Goal: Task Accomplishment & Management: Complete application form

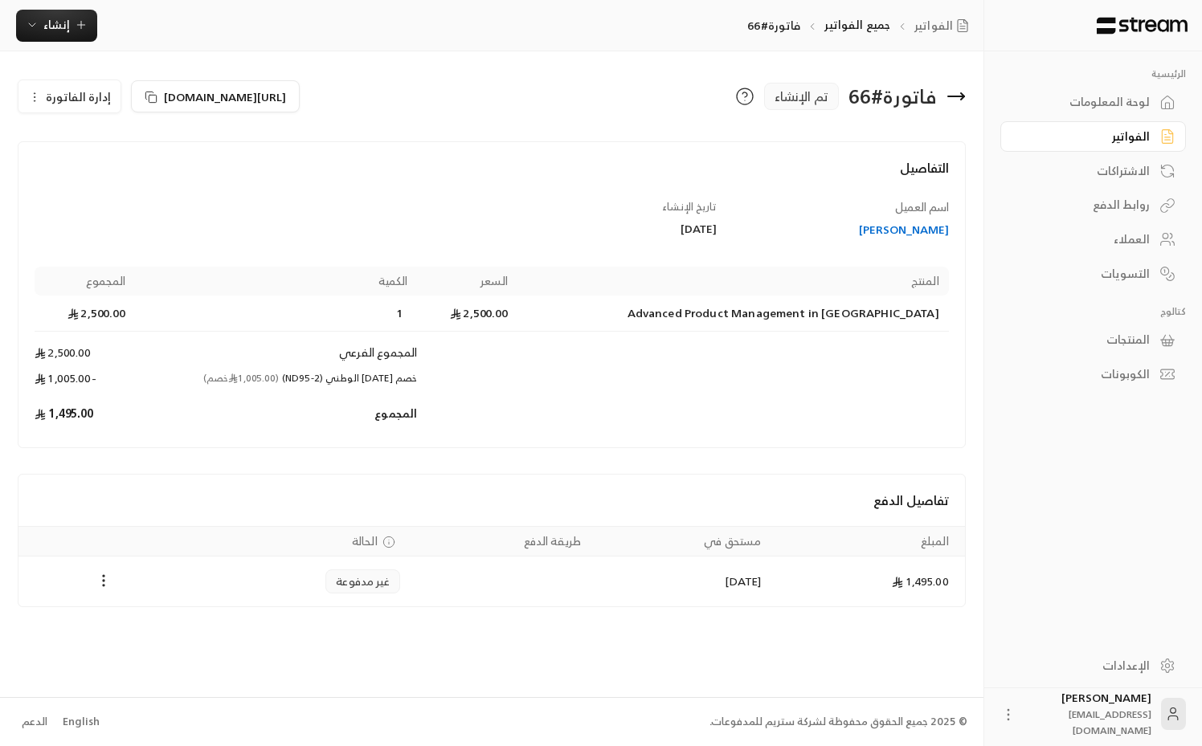
click at [1128, 133] on div "الفواتير" at bounding box center [1084, 137] width 129 height 16
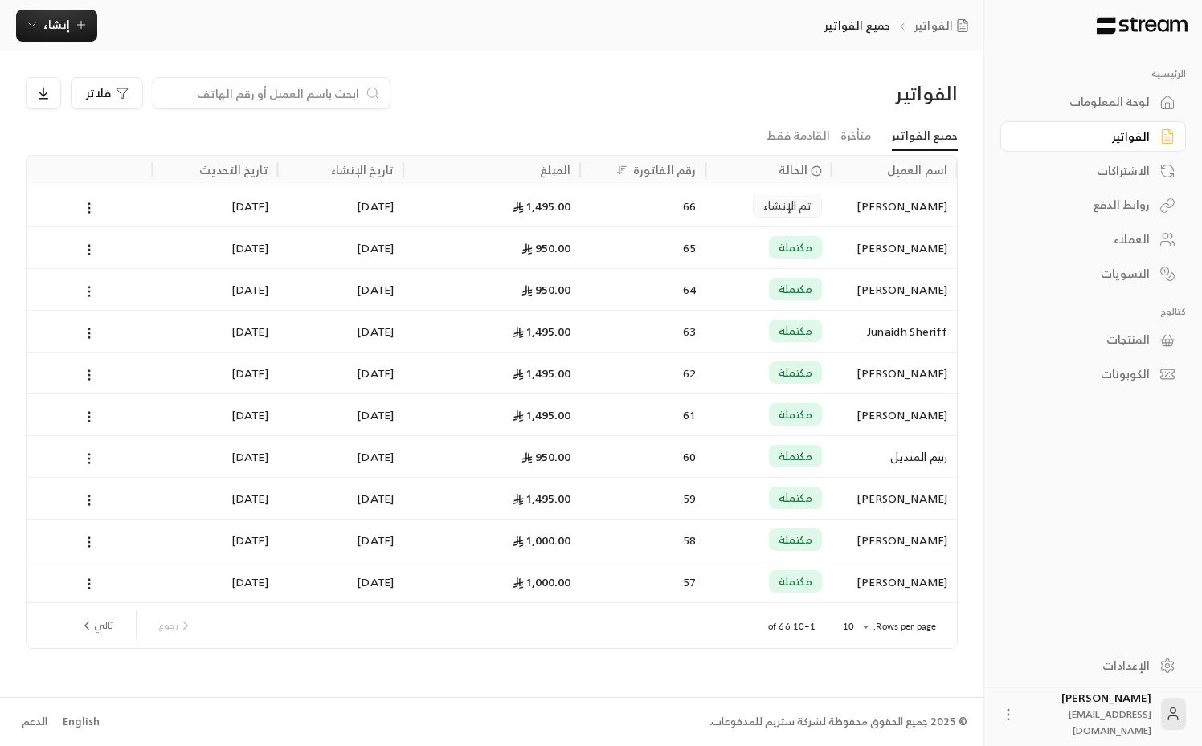
click at [1120, 99] on div "لوحة المعلومات" at bounding box center [1084, 102] width 129 height 16
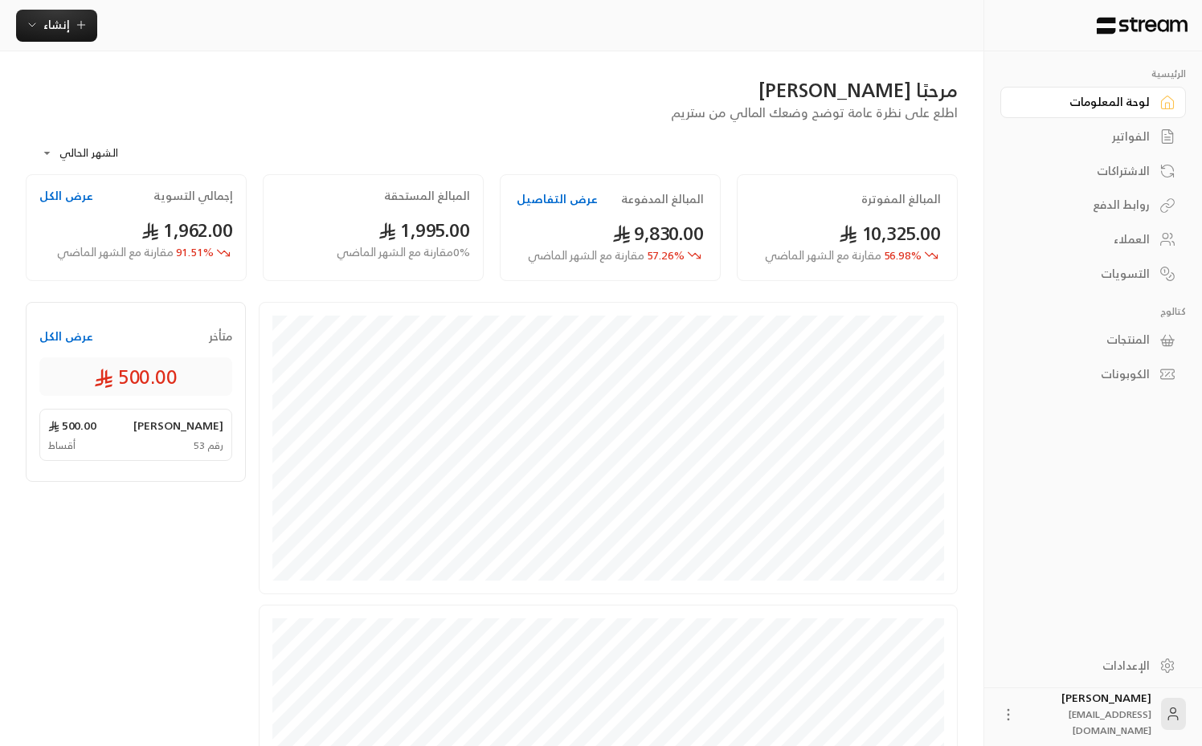
click at [638, 104] on div "مرحبًا [PERSON_NAME] اطلع على نظرة عامة توضح وضعك المالي من ستريم" at bounding box center [492, 99] width 948 height 45
click at [1124, 142] on div "الفواتير" at bounding box center [1084, 137] width 129 height 16
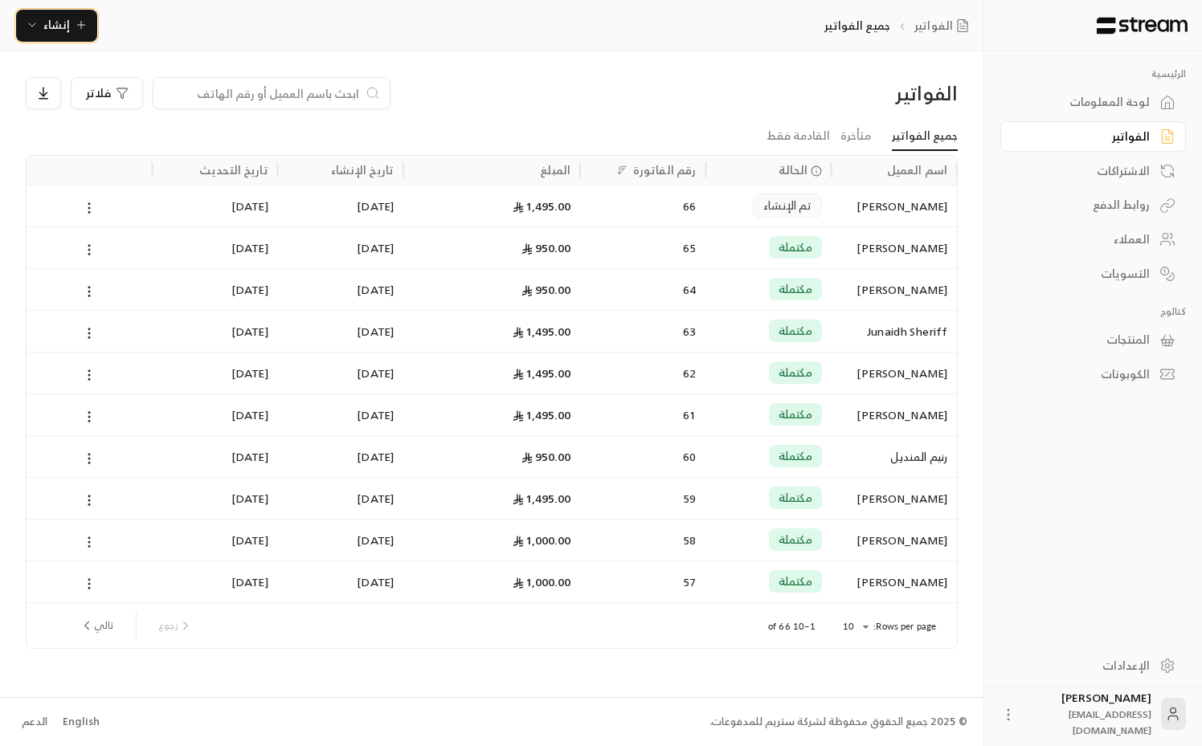
click at [56, 22] on span "إنشاء" at bounding box center [56, 24] width 27 height 20
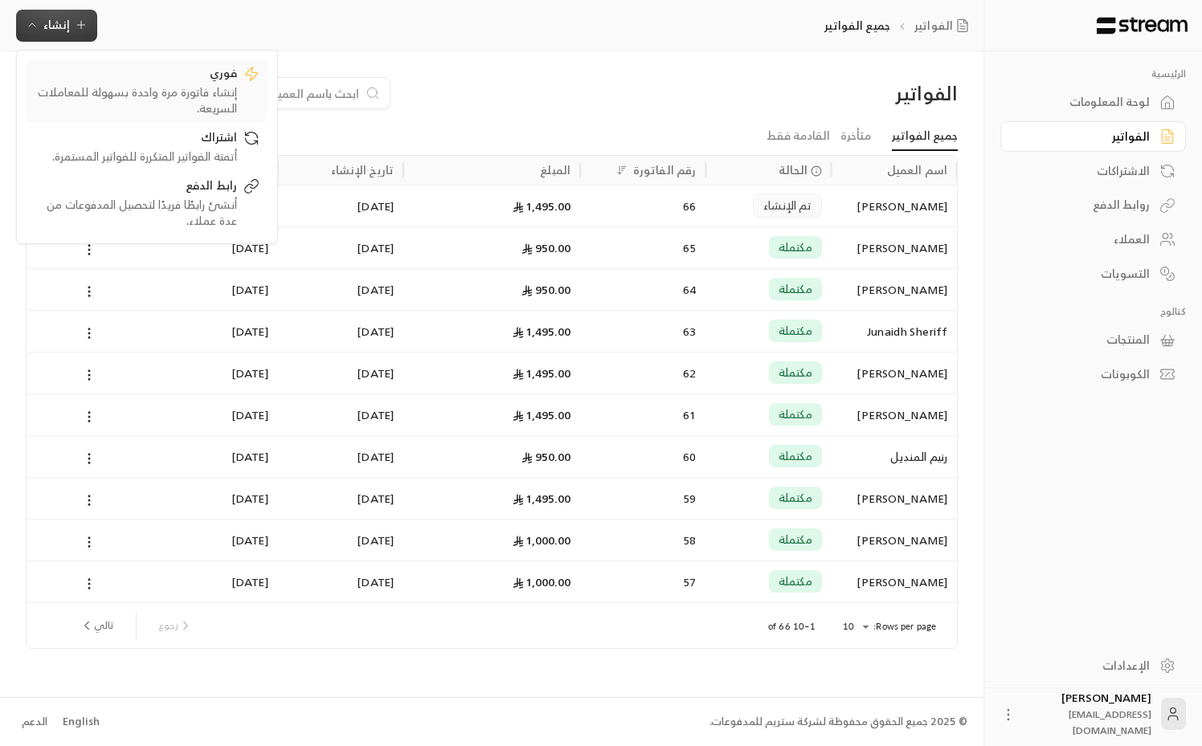
click at [178, 103] on div "إنشاء فاتورة مرة واحدة بسهولة للمعاملات السريعة." at bounding box center [136, 100] width 202 height 32
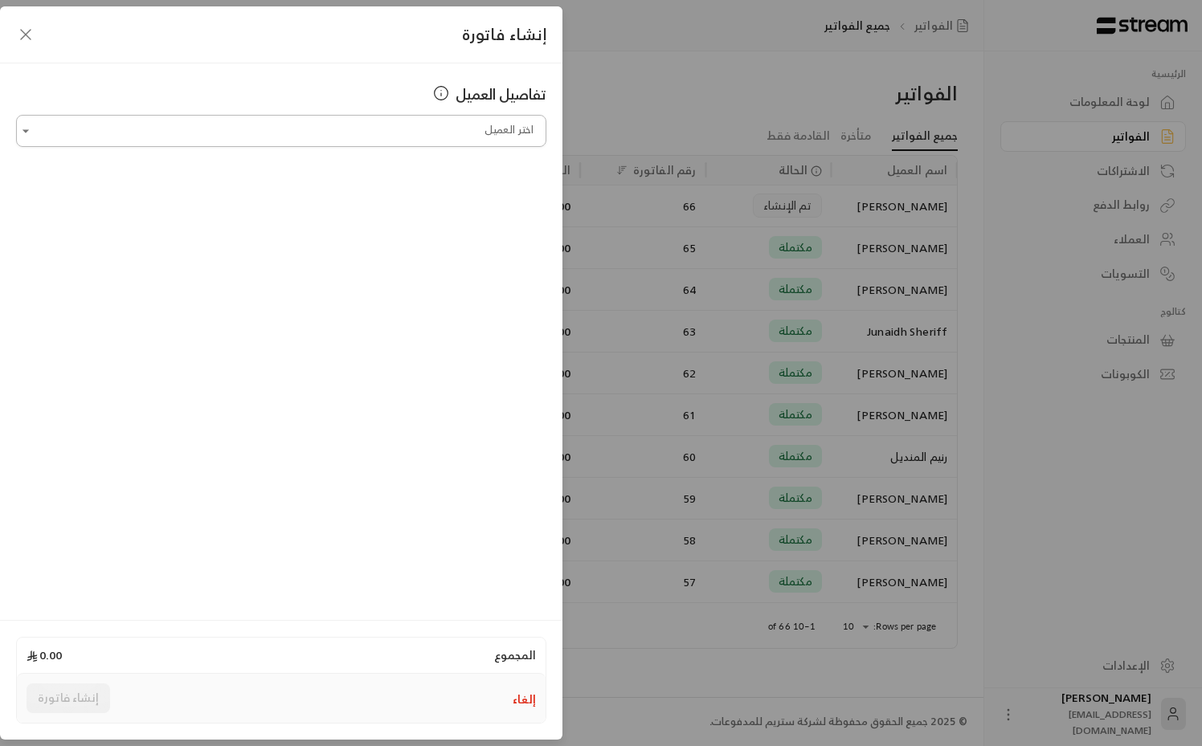
click at [257, 116] on div "اختر العميل" at bounding box center [281, 131] width 530 height 32
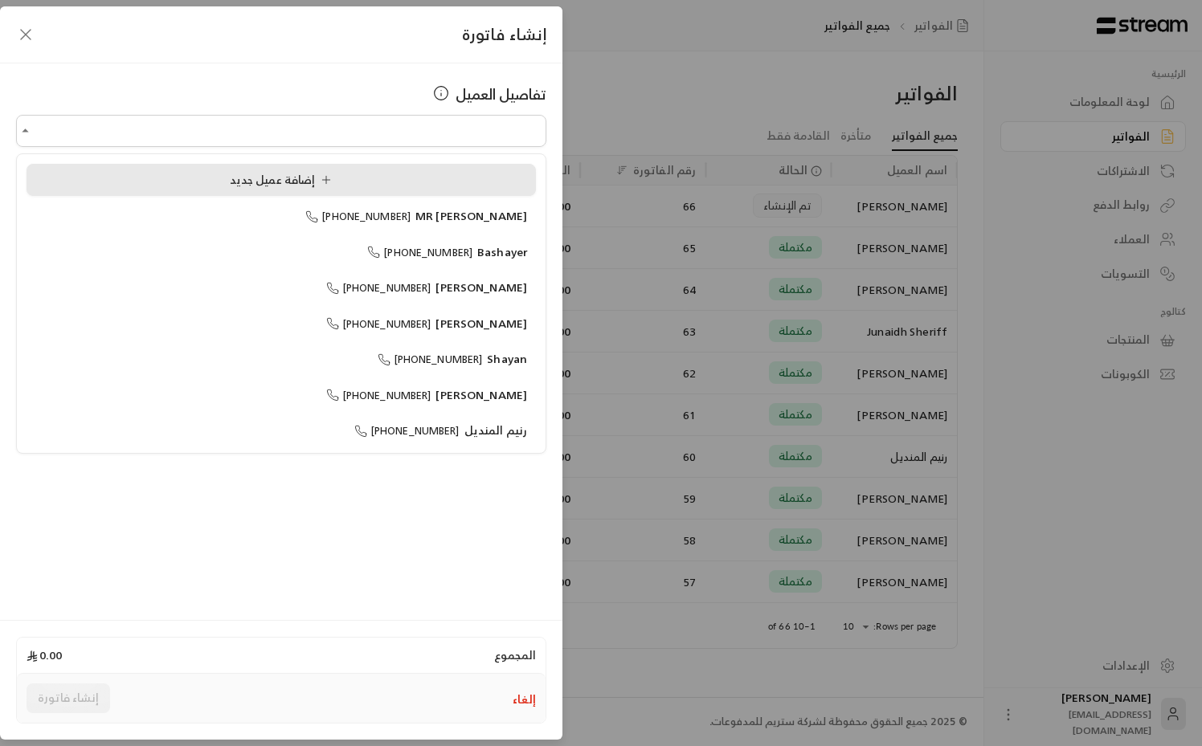
click at [319, 174] on span "إضافة عميل جديد" at bounding box center [284, 179] width 108 height 20
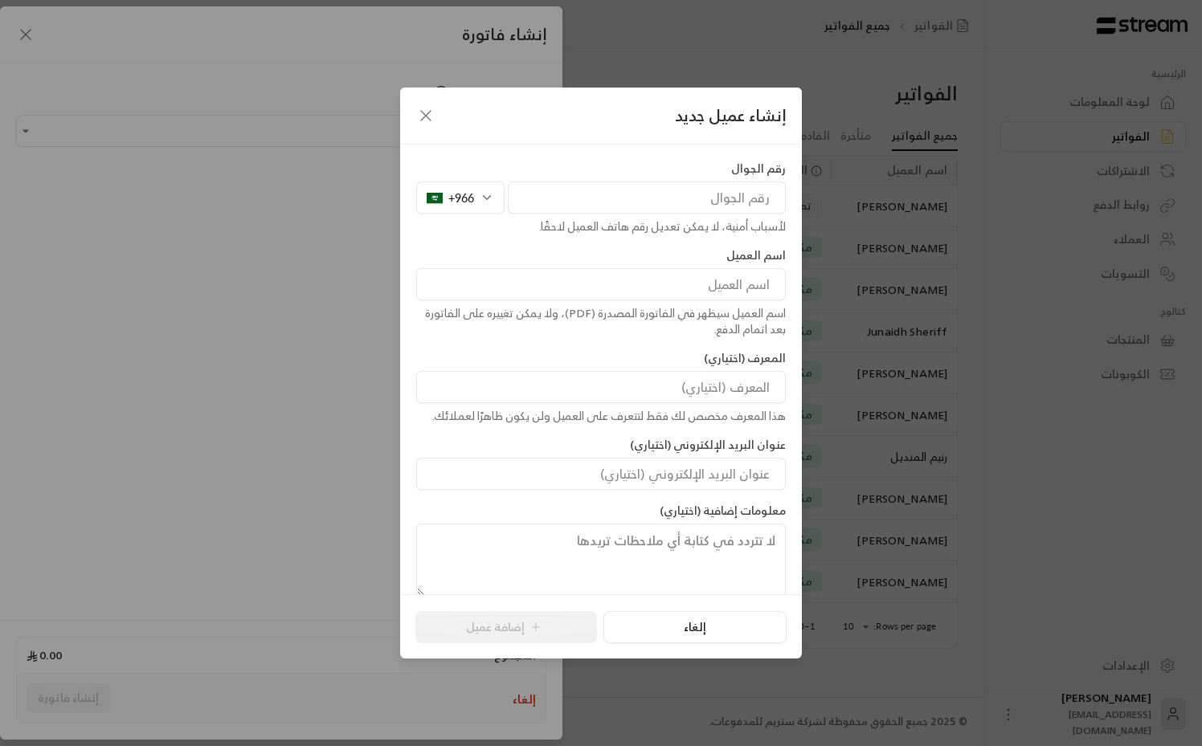
click at [480, 200] on div "+966" at bounding box center [460, 198] width 88 height 32
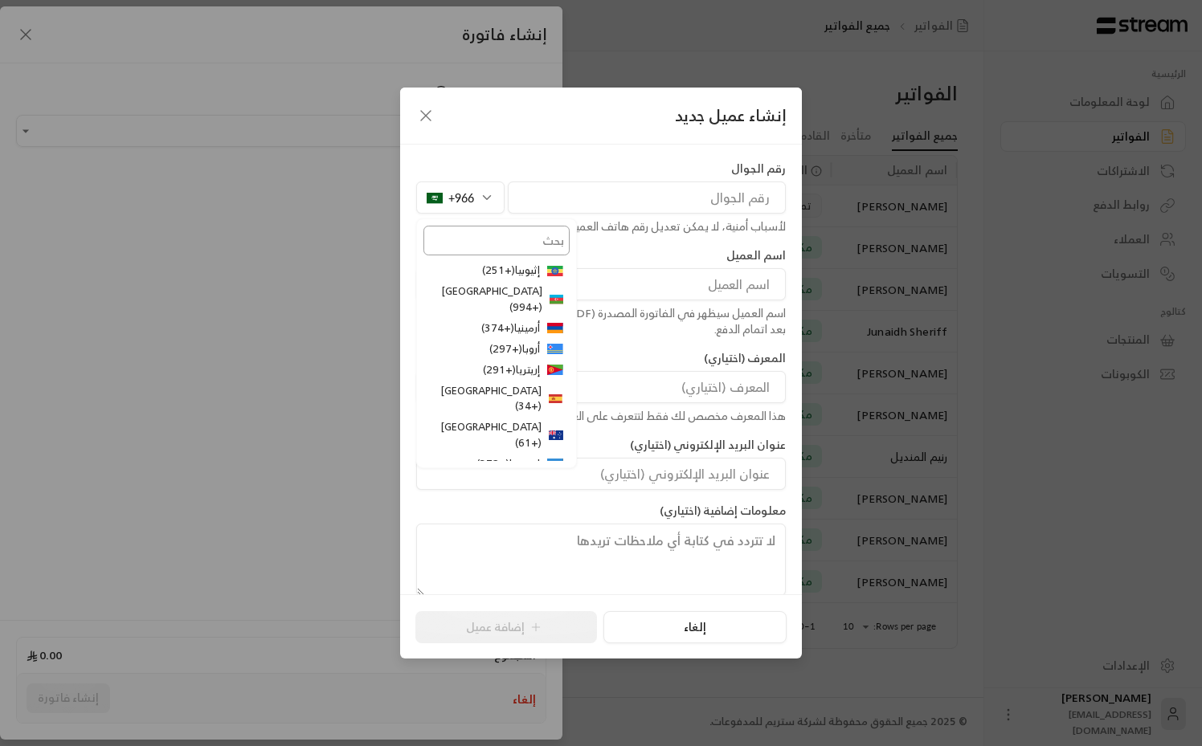
click at [495, 240] on input "text" at bounding box center [496, 240] width 146 height 29
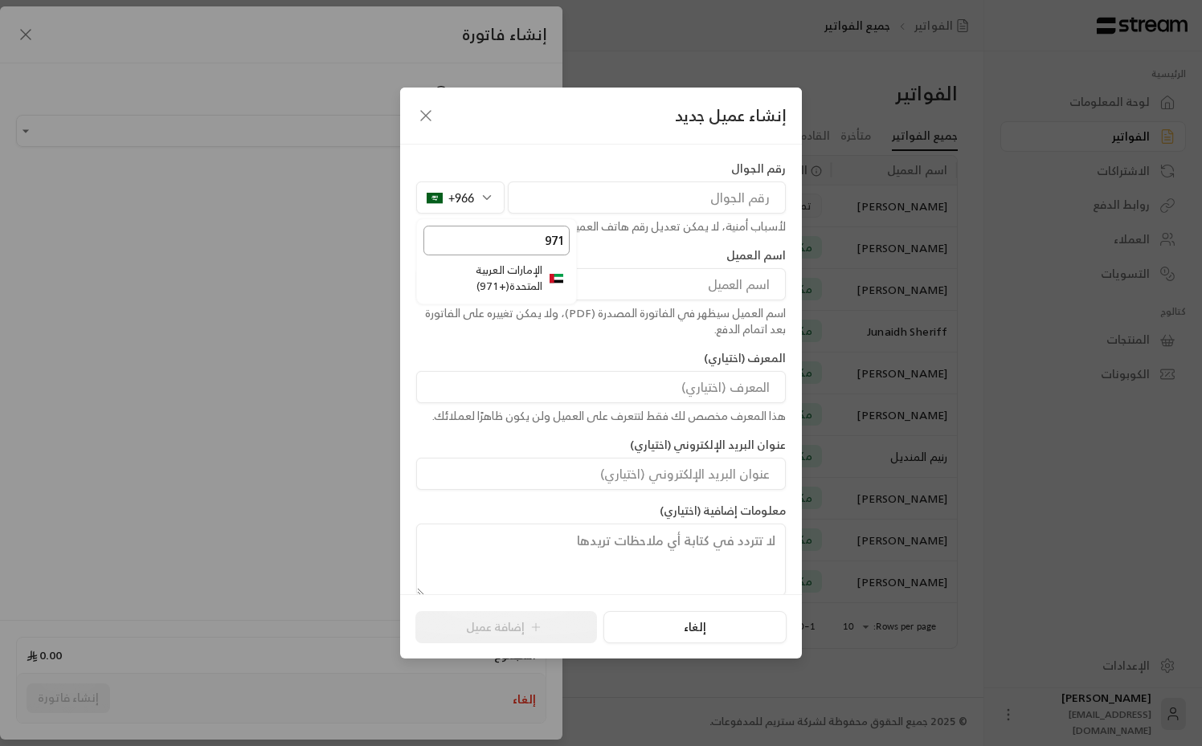
type input "971"
click at [512, 272] on li "الإمارات العربية المتحدة ( +971 )" at bounding box center [496, 278] width 146 height 37
click at [628, 205] on input "tel" at bounding box center [647, 198] width 278 height 32
paste input "564766090"
type input "564766090"
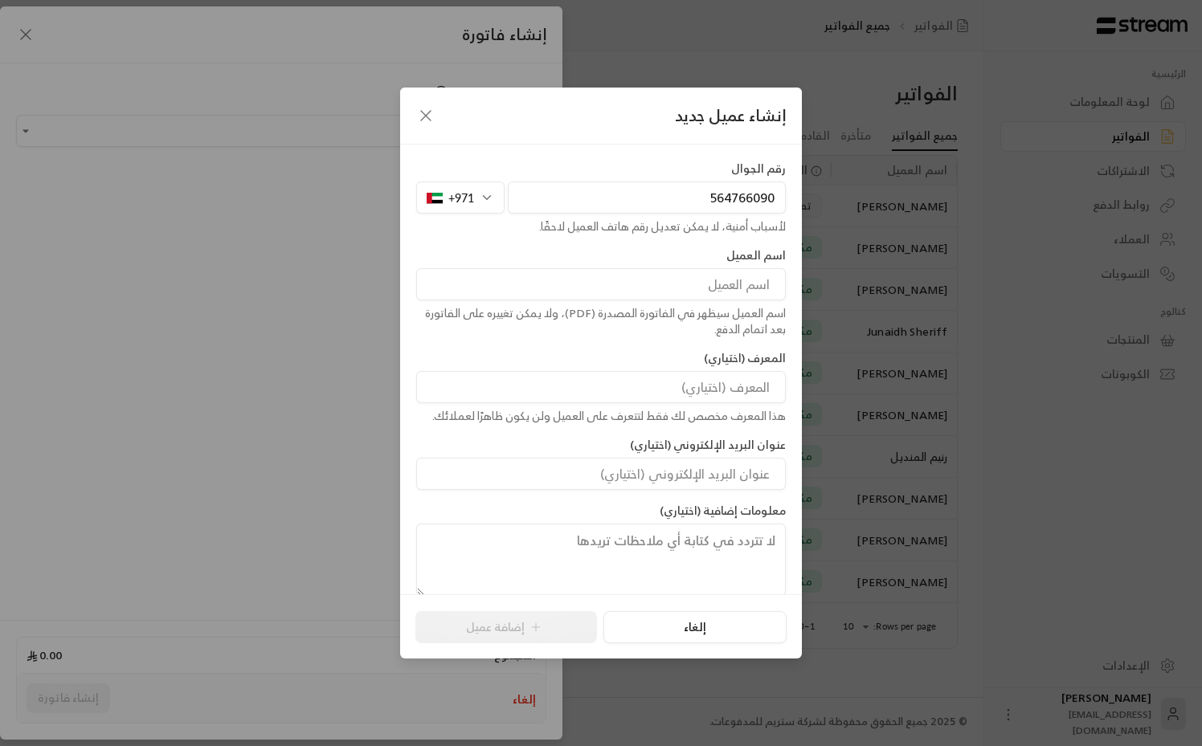
click at [670, 280] on input at bounding box center [600, 284] width 369 height 32
paste input "[PERSON_NAME]"
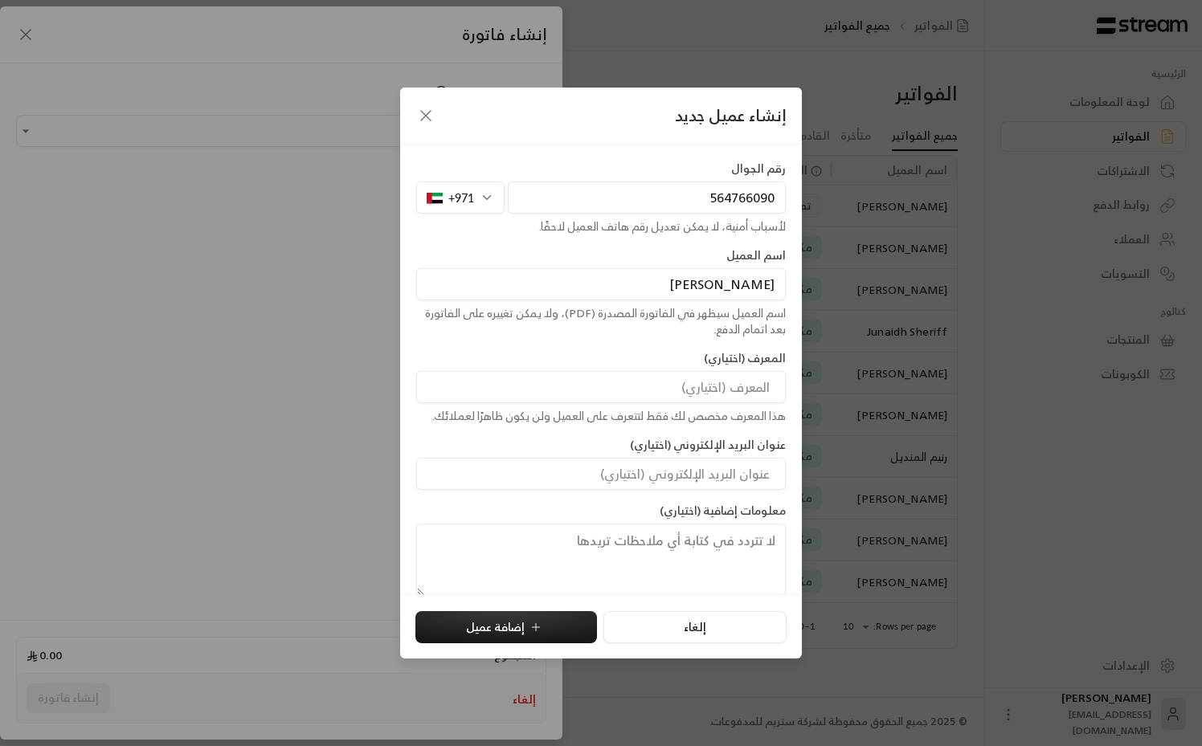
paste input "Riyaz"
type input "[PERSON_NAME]"
click at [639, 383] on input at bounding box center [600, 387] width 369 height 32
click at [611, 468] on input at bounding box center [600, 474] width 369 height 32
paste input "[EMAIL_ADDRESS][DOMAIN_NAME]"
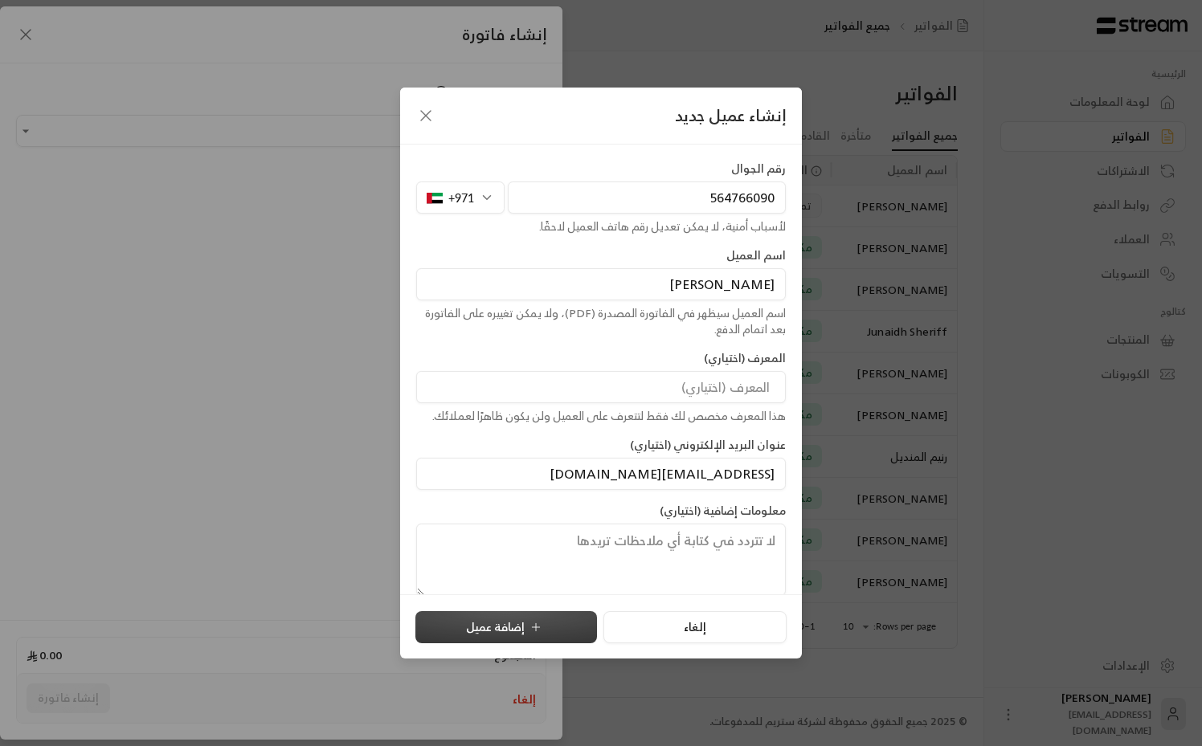
type input "[EMAIL_ADDRESS][DOMAIN_NAME]"
click at [533, 617] on button "إضافة عميل" at bounding box center [506, 627] width 182 height 32
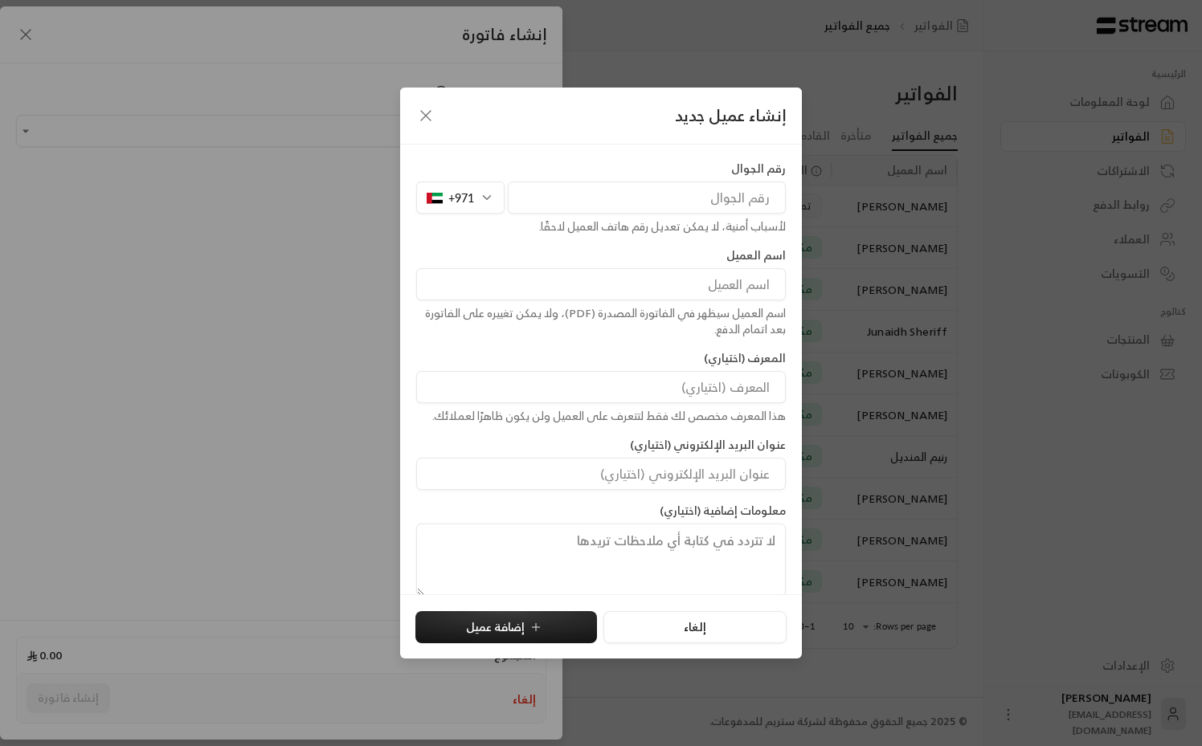
type input "**********"
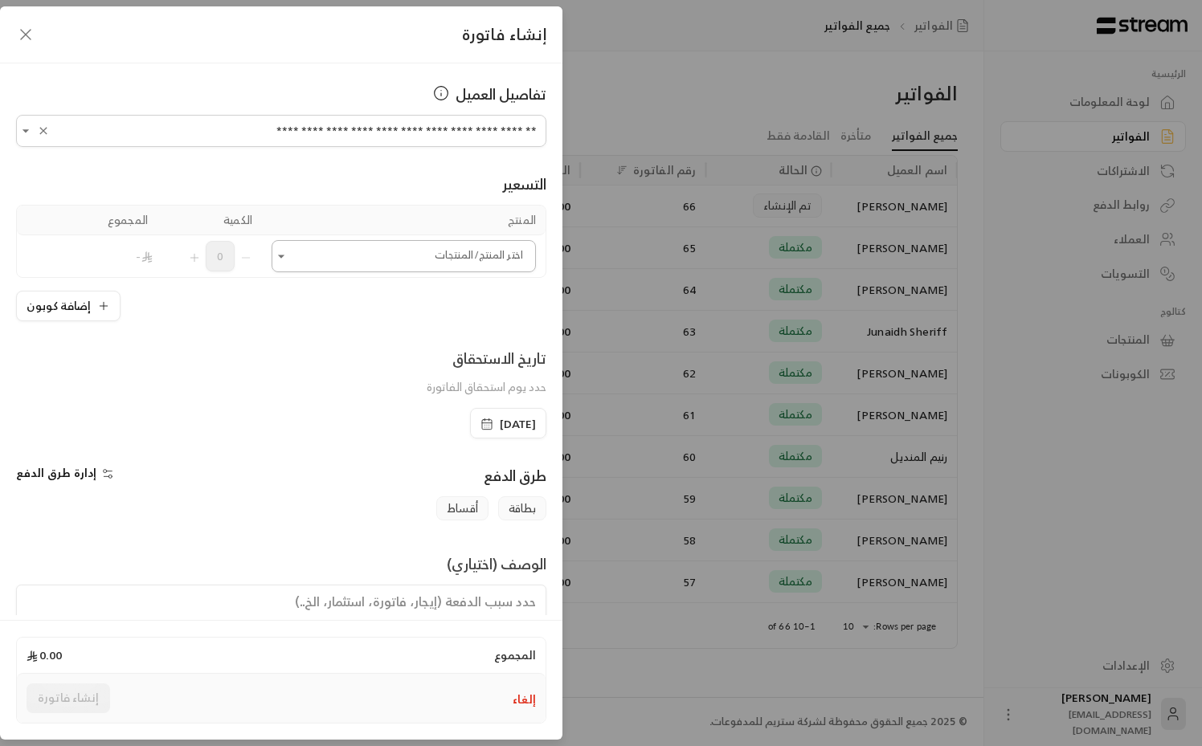
click at [461, 264] on input "اختر العميل" at bounding box center [403, 257] width 264 height 28
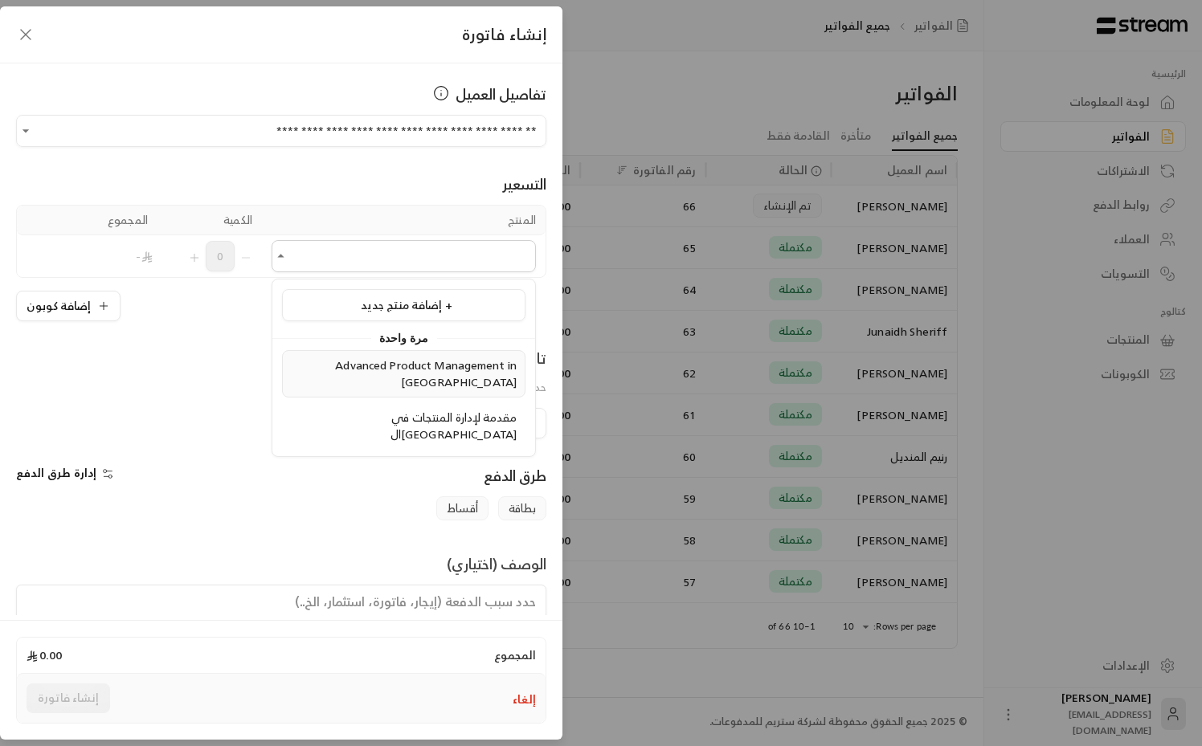
click at [435, 371] on span "Advanced Product Management in [GEOGRAPHIC_DATA]" at bounding box center [426, 373] width 182 height 37
type input "**********"
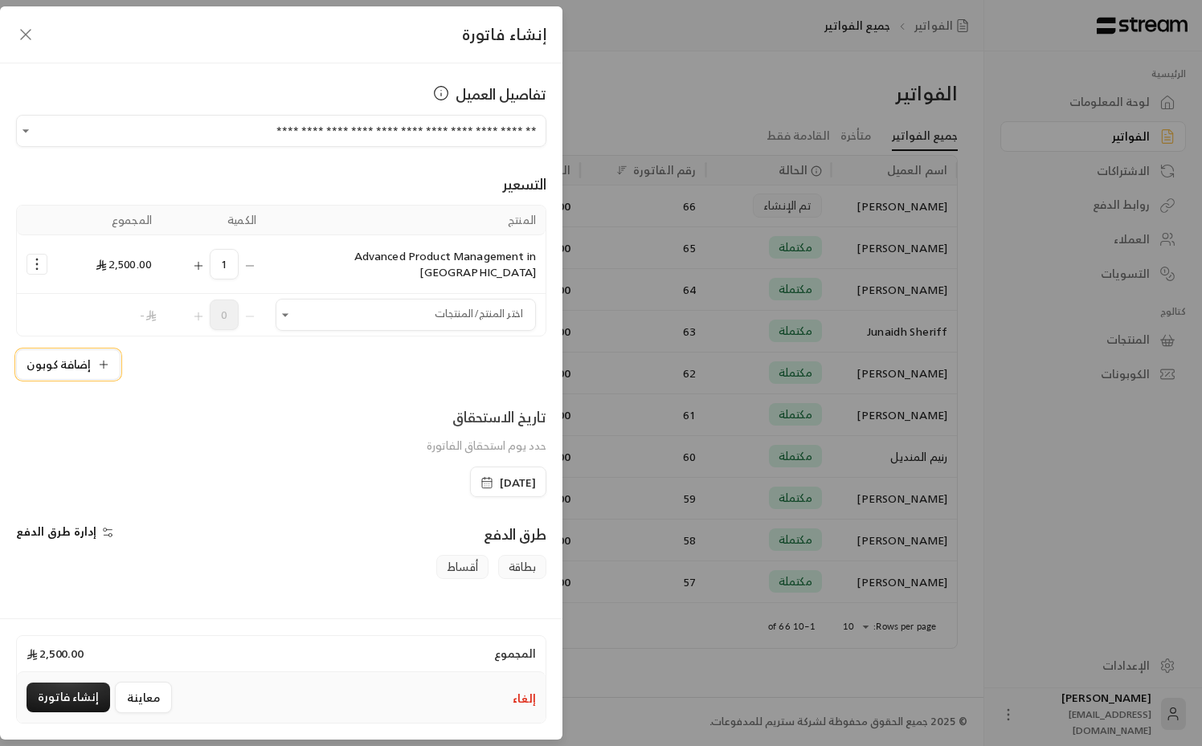
click at [85, 349] on button "إضافة كوبون" at bounding box center [68, 364] width 104 height 31
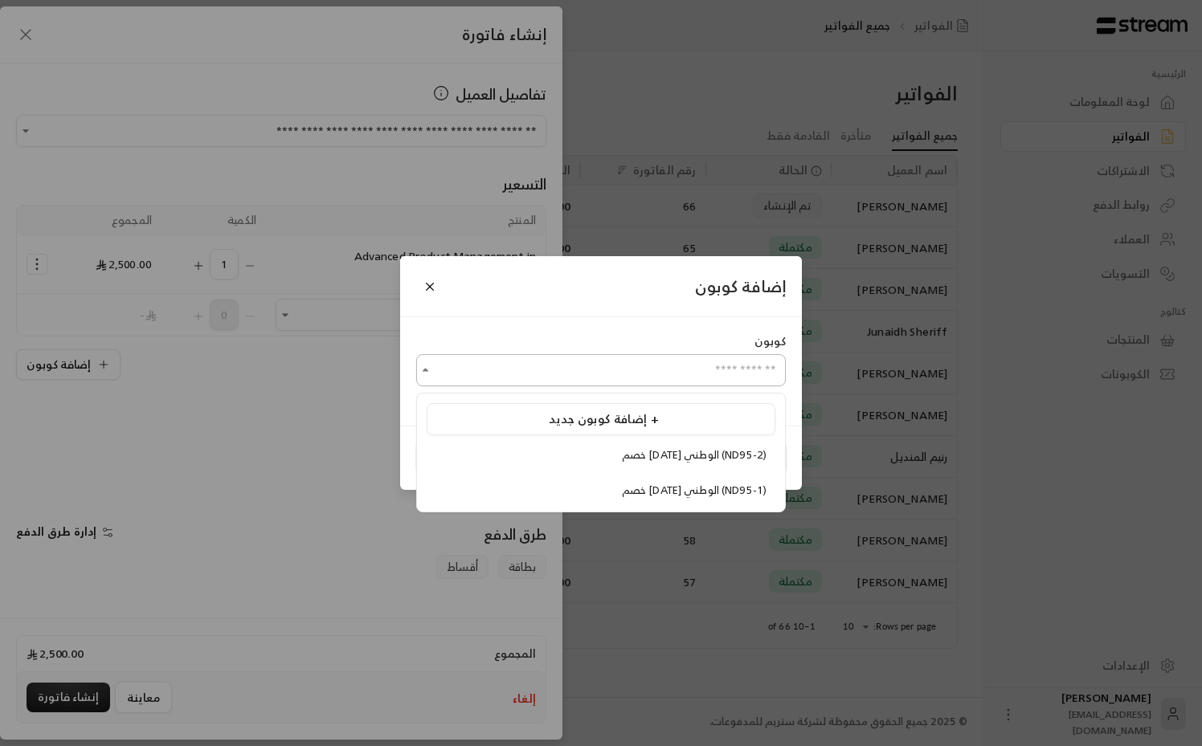
click at [648, 361] on input "اختر العميل" at bounding box center [600, 371] width 369 height 28
click at [647, 460] on span "خصم [DATE] الوطني (ND95-2)" at bounding box center [694, 455] width 145 height 18
type input "**********"
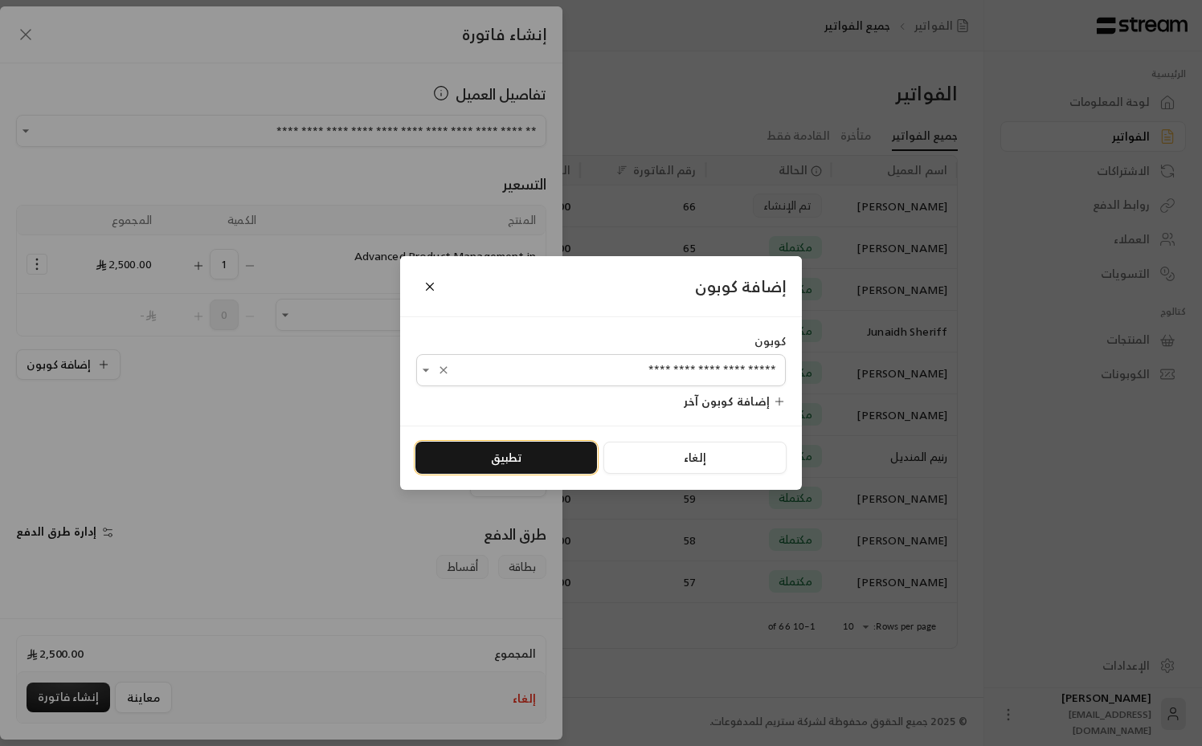
click at [525, 467] on button "تطبيق" at bounding box center [506, 458] width 182 height 32
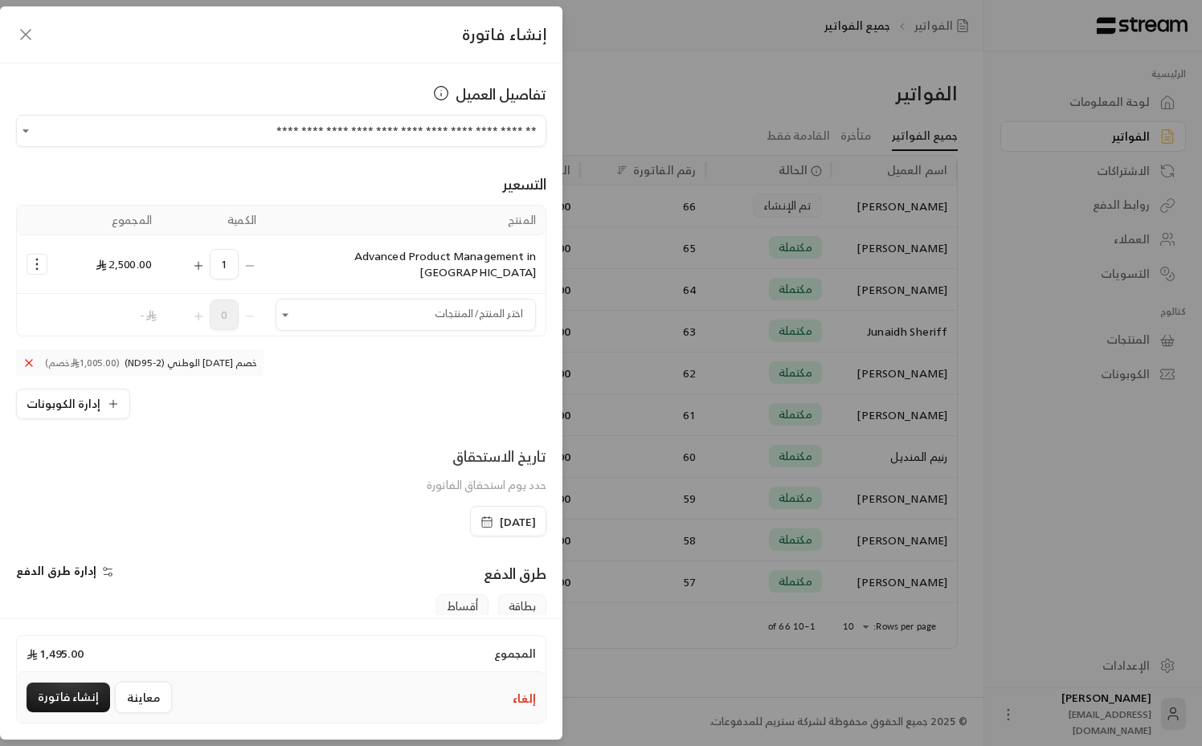
click at [269, 426] on div "**********" at bounding box center [281, 339] width 562 height 552
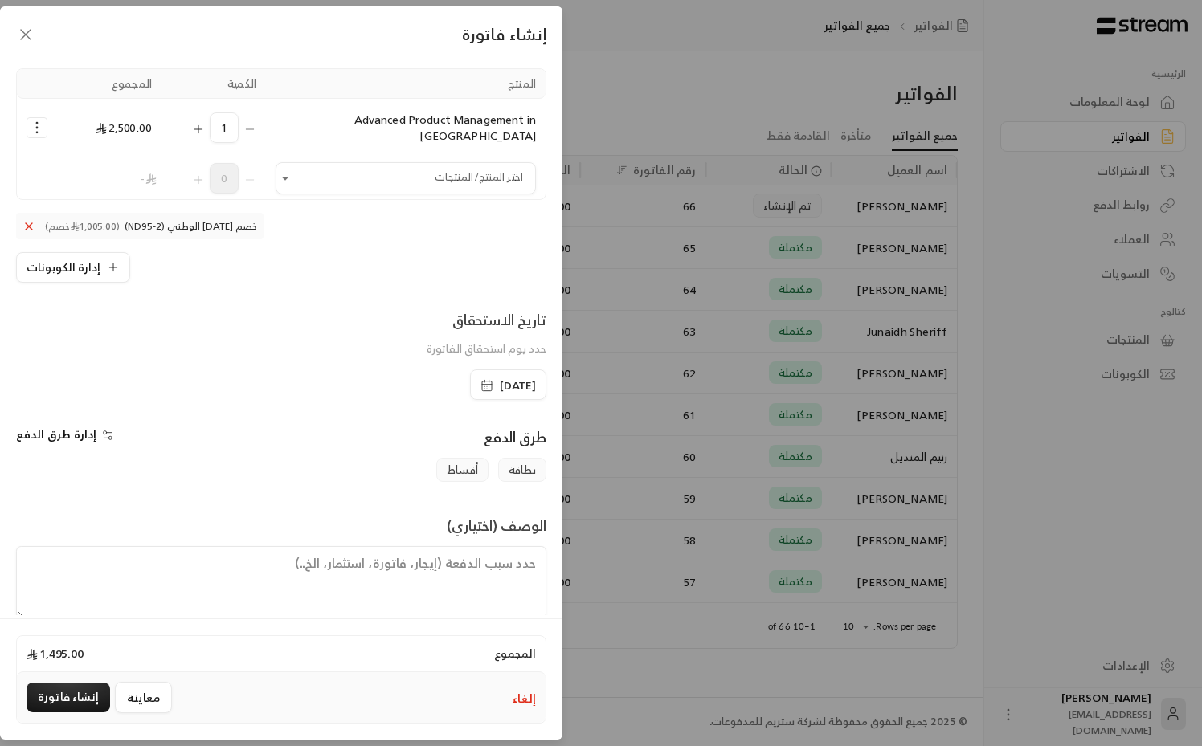
scroll to position [143, 0]
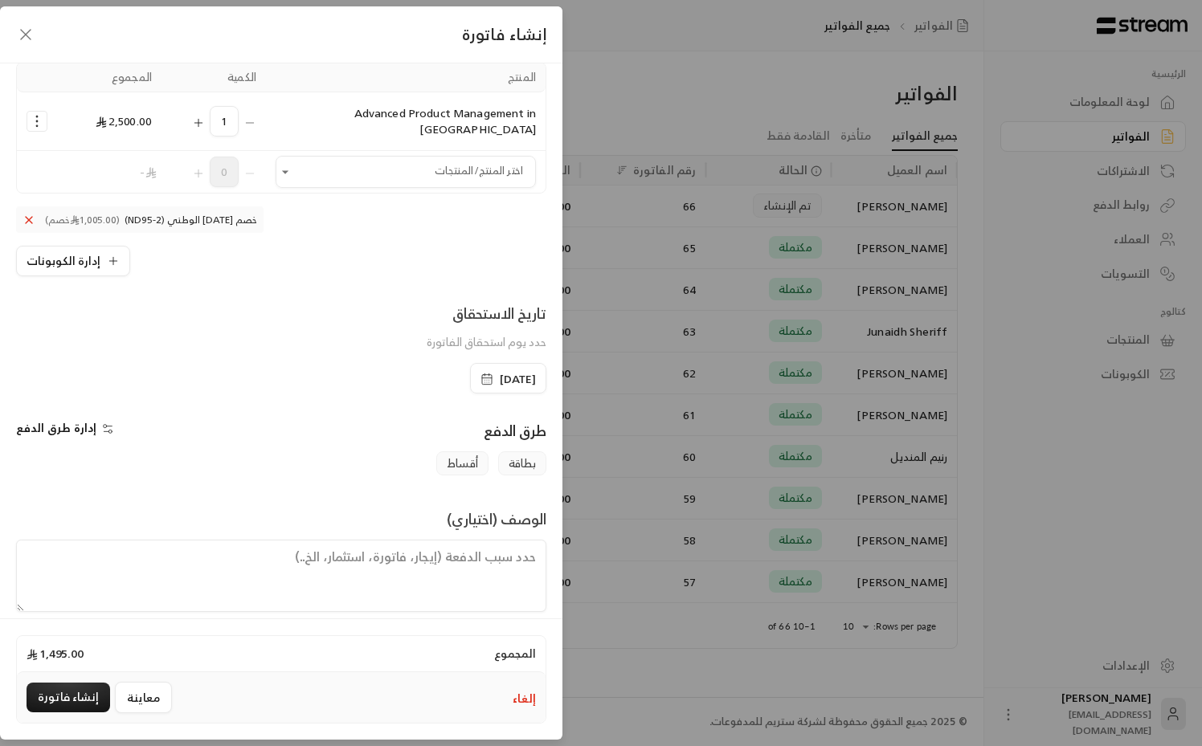
click at [463, 451] on span "أقساط" at bounding box center [462, 463] width 52 height 24
click at [325, 508] on div "الوصف (اختياري)" at bounding box center [281, 560] width 546 height 104
click at [67, 704] on button "إنشاء فاتورة" at bounding box center [69, 698] width 84 height 30
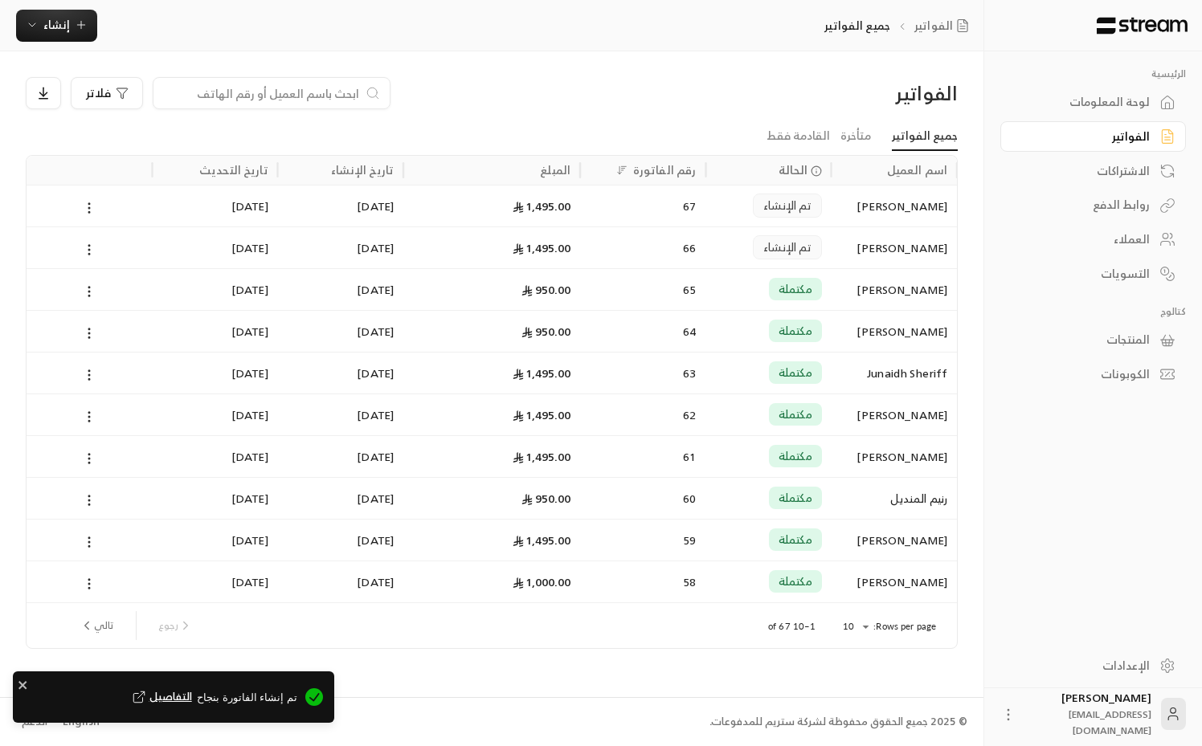
click at [192, 695] on span "التفاصيل" at bounding box center [160, 697] width 63 height 16
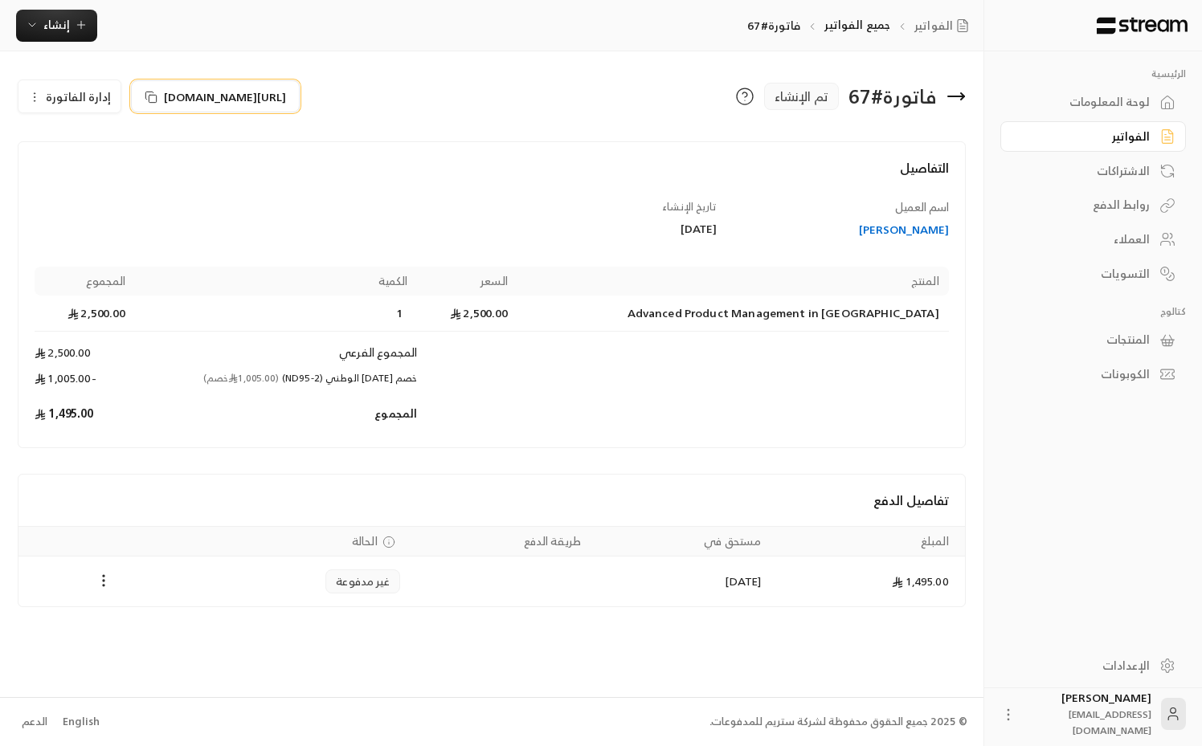
click at [250, 100] on span "[URL][DOMAIN_NAME]" at bounding box center [225, 96] width 122 height 17
